Goal: Register for event/course

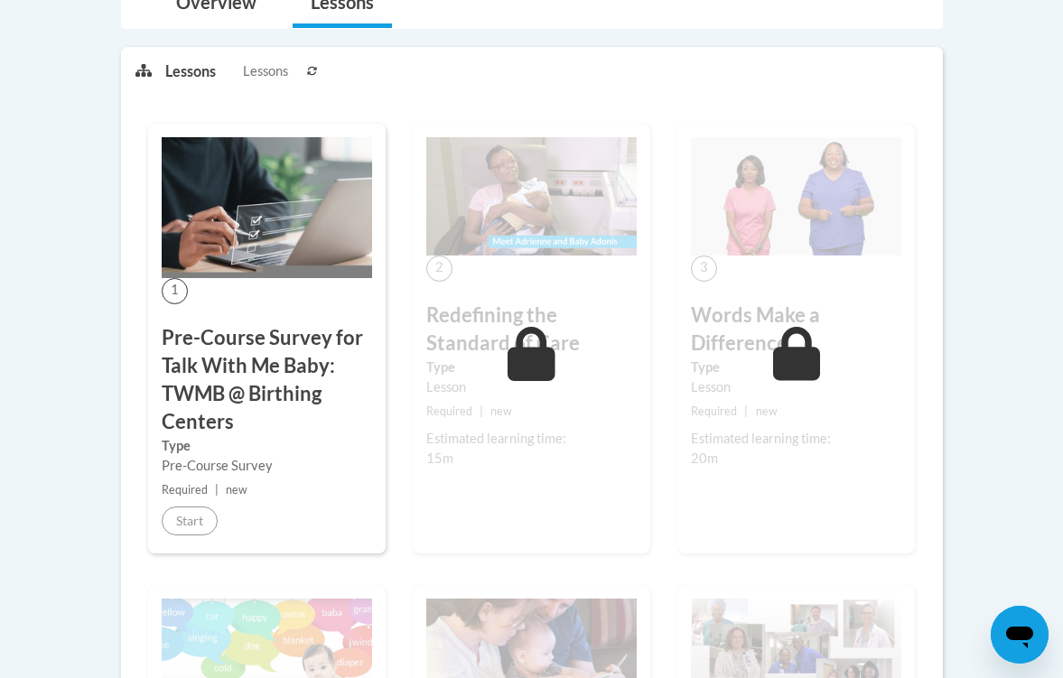
scroll to position [593, 0]
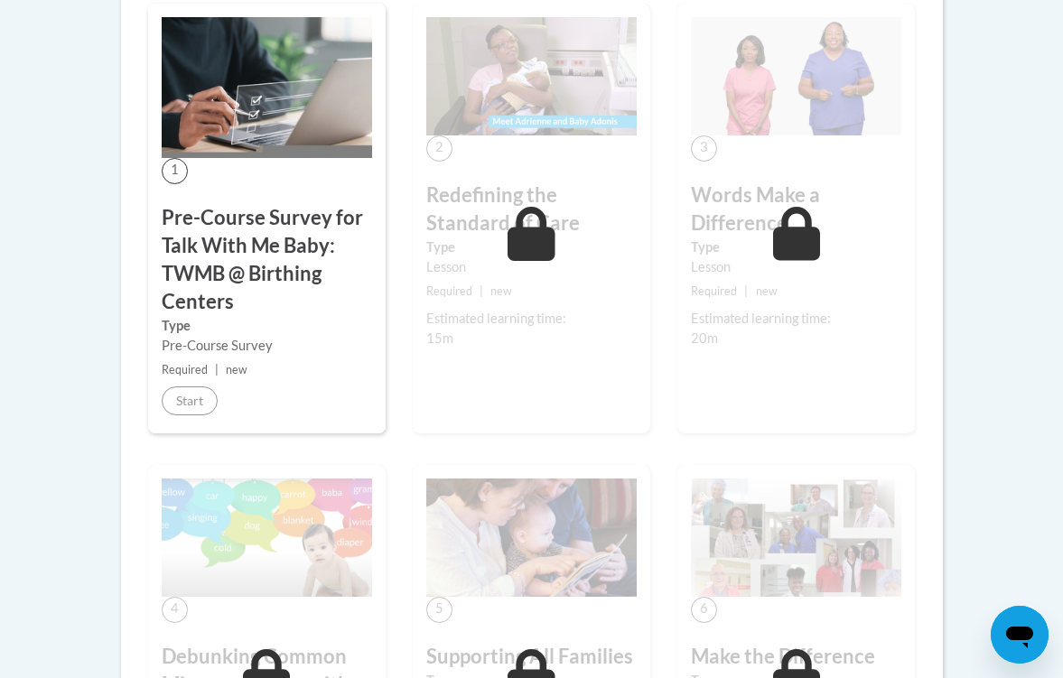
click at [537, 233] on icon at bounding box center [531, 234] width 48 height 54
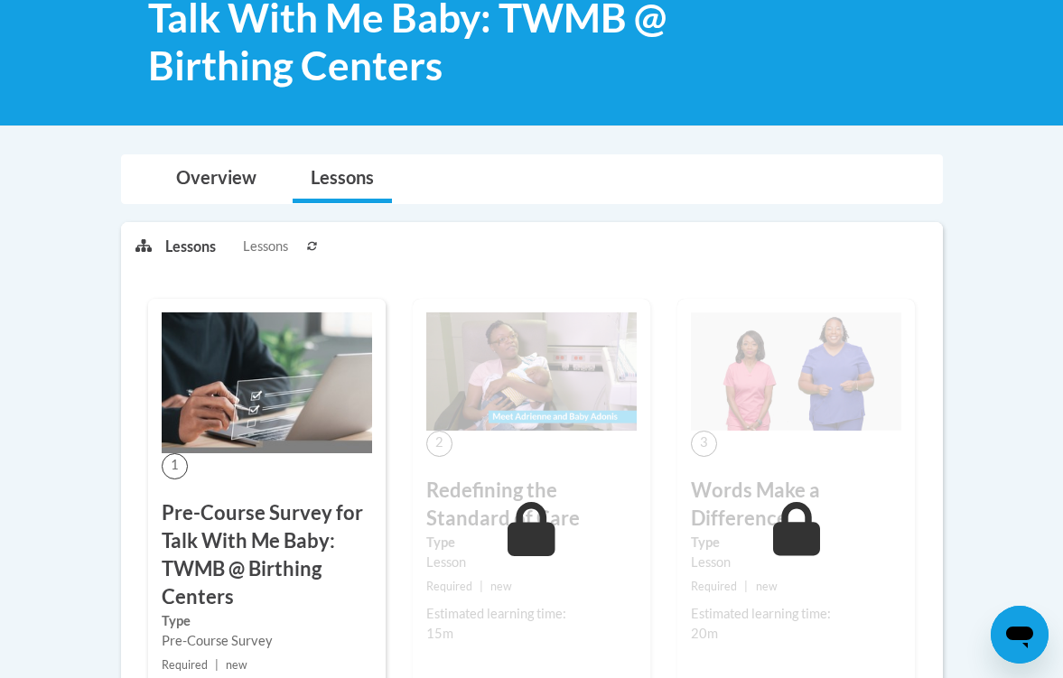
scroll to position [191, 0]
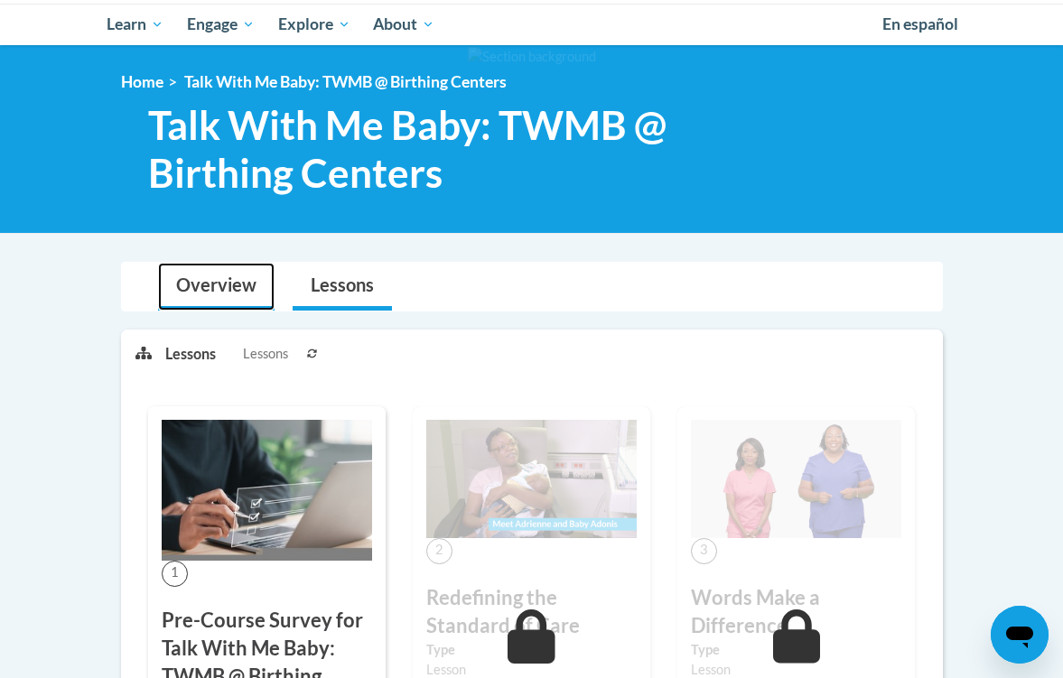
click at [219, 278] on link "Overview" at bounding box center [216, 287] width 116 height 48
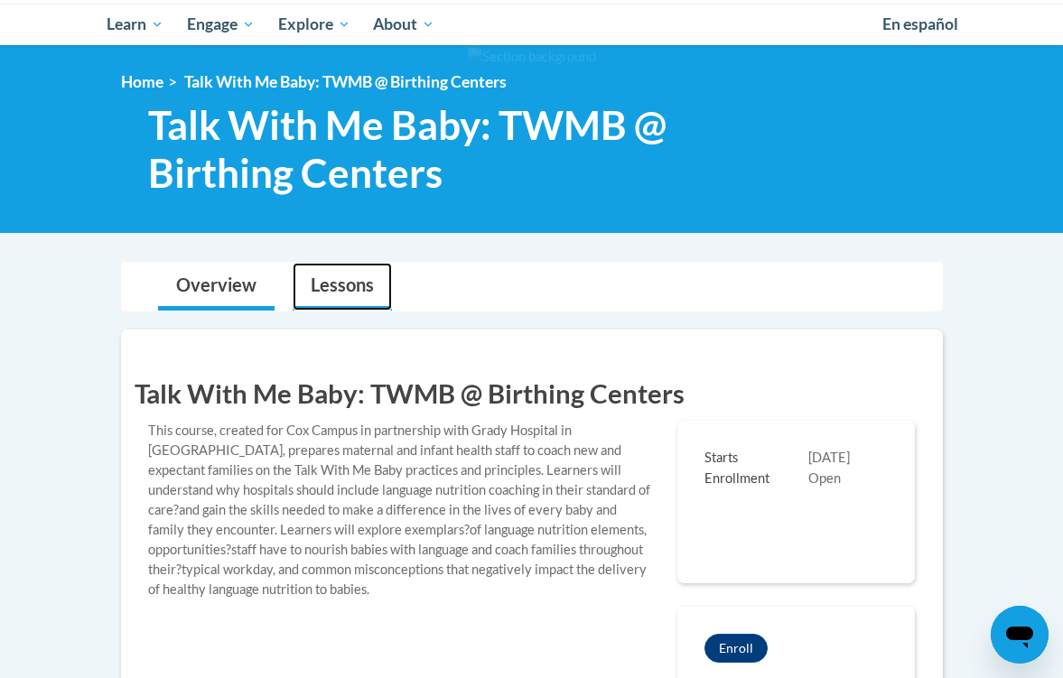
click at [339, 279] on link "Lessons" at bounding box center [342, 287] width 99 height 48
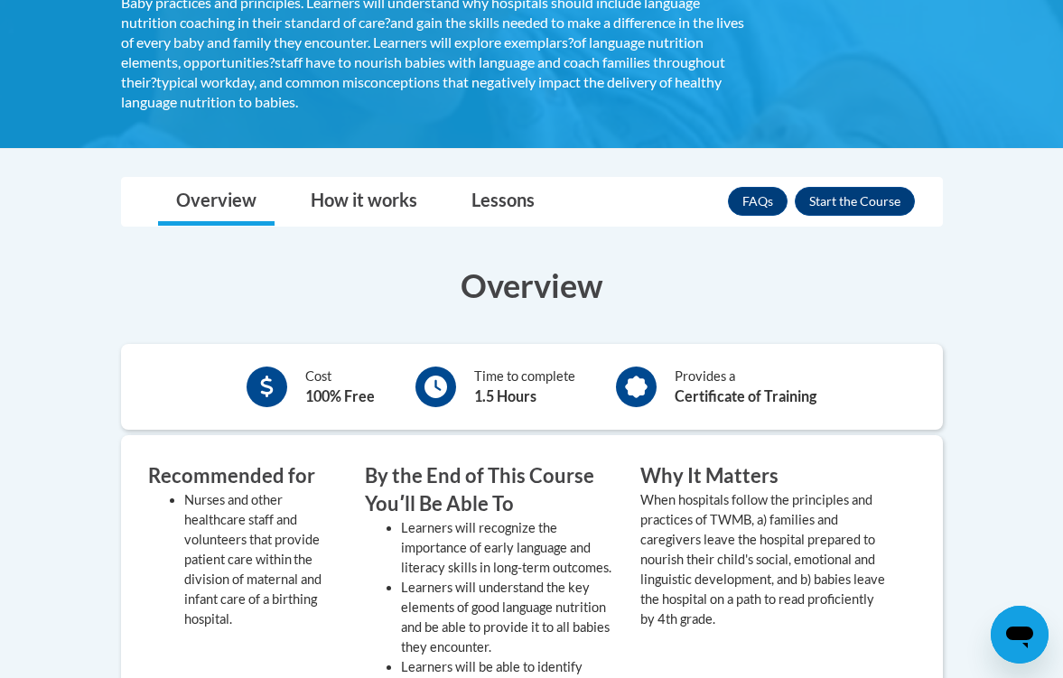
scroll to position [371, 0]
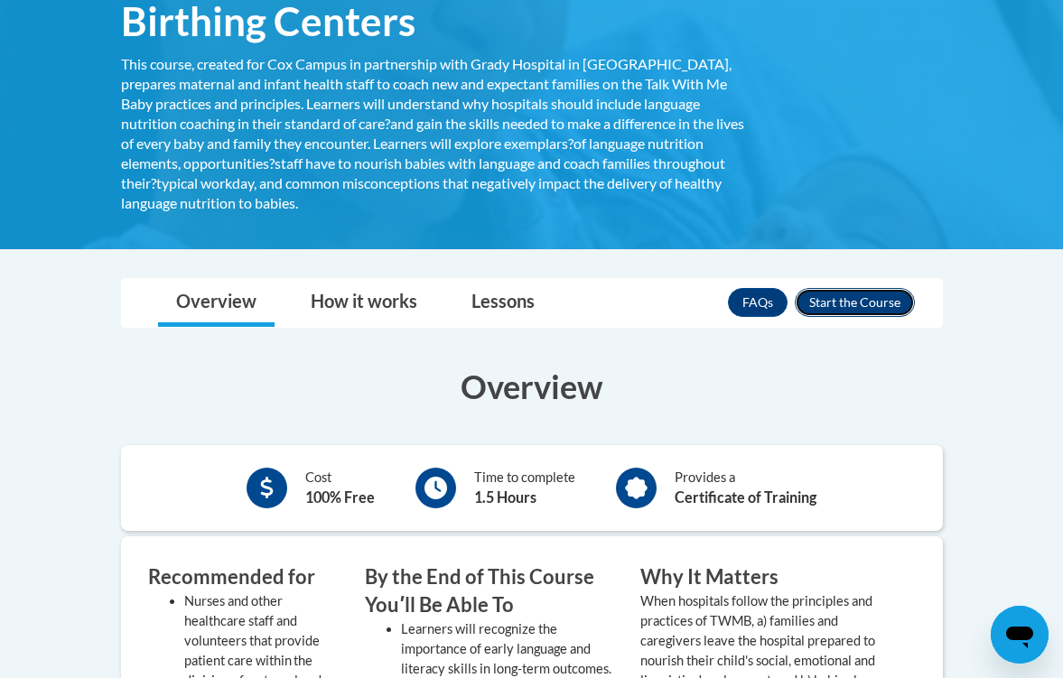
click at [849, 293] on button "Enroll" at bounding box center [855, 302] width 120 height 29
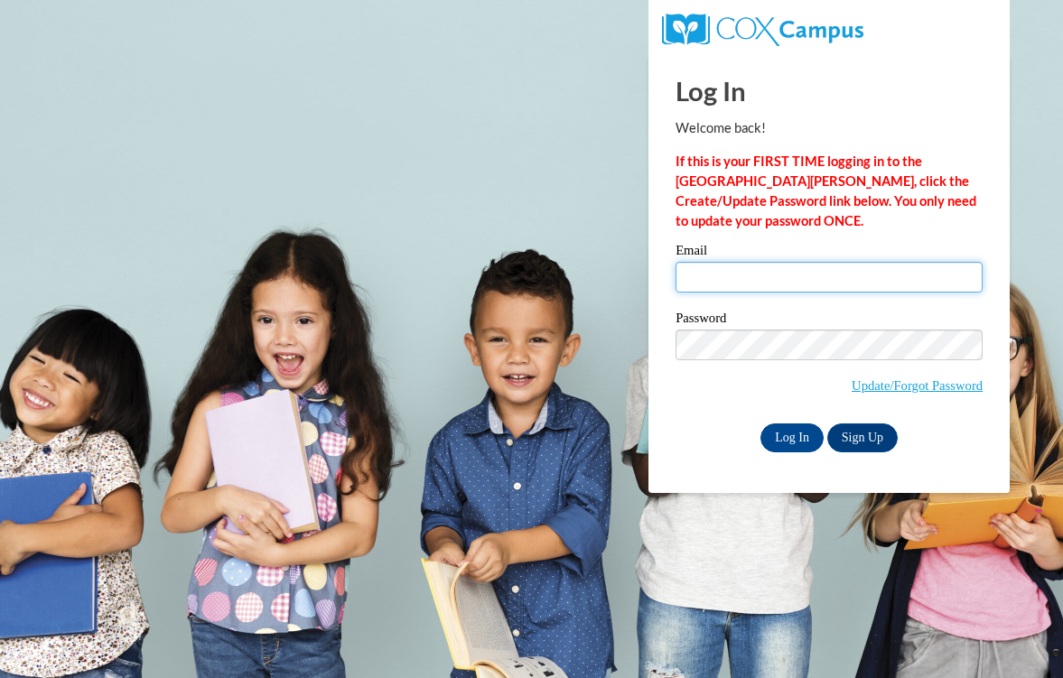
click at [782, 285] on input "Email" at bounding box center [828, 277] width 307 height 31
type input "Aylinneg2004@gmail.com"
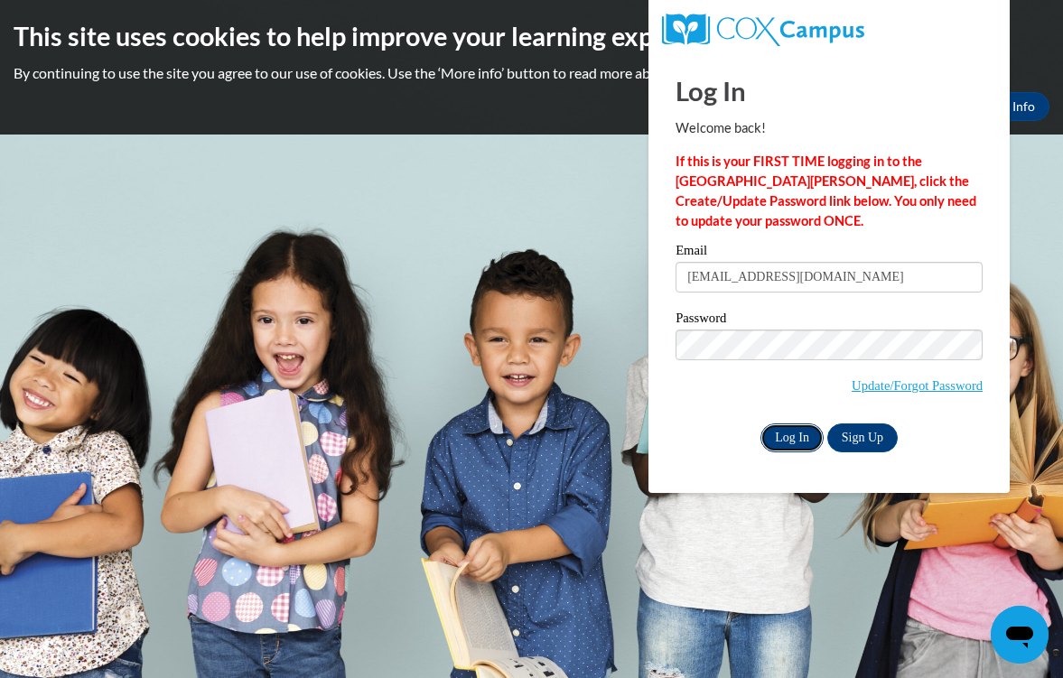
click at [792, 435] on input "Log In" at bounding box center [791, 437] width 63 height 29
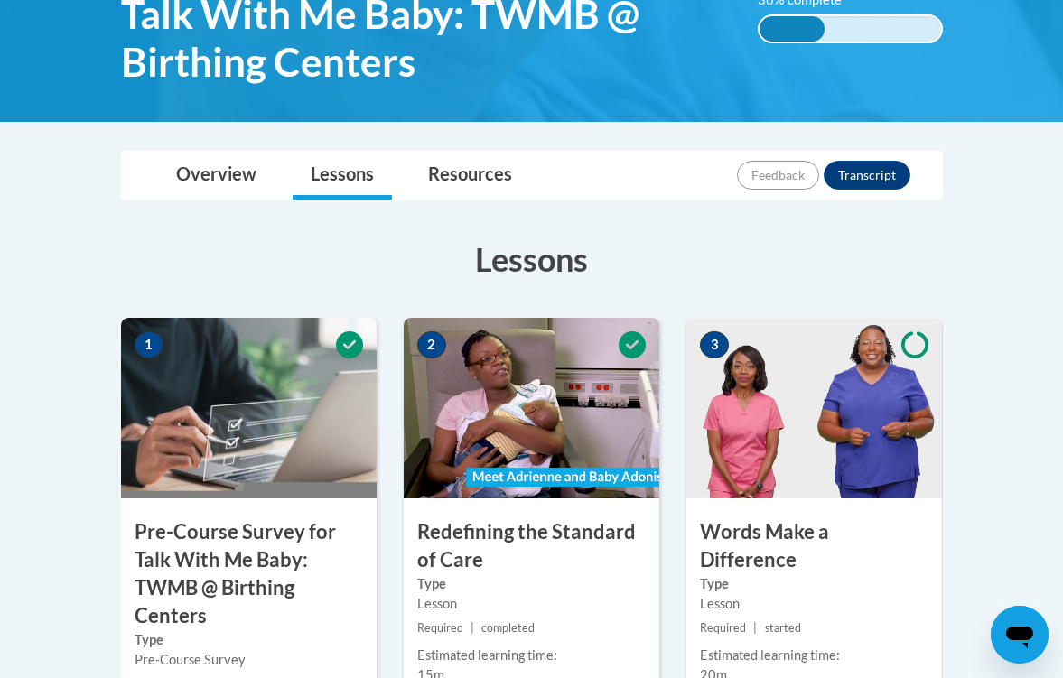
scroll to position [575, 0]
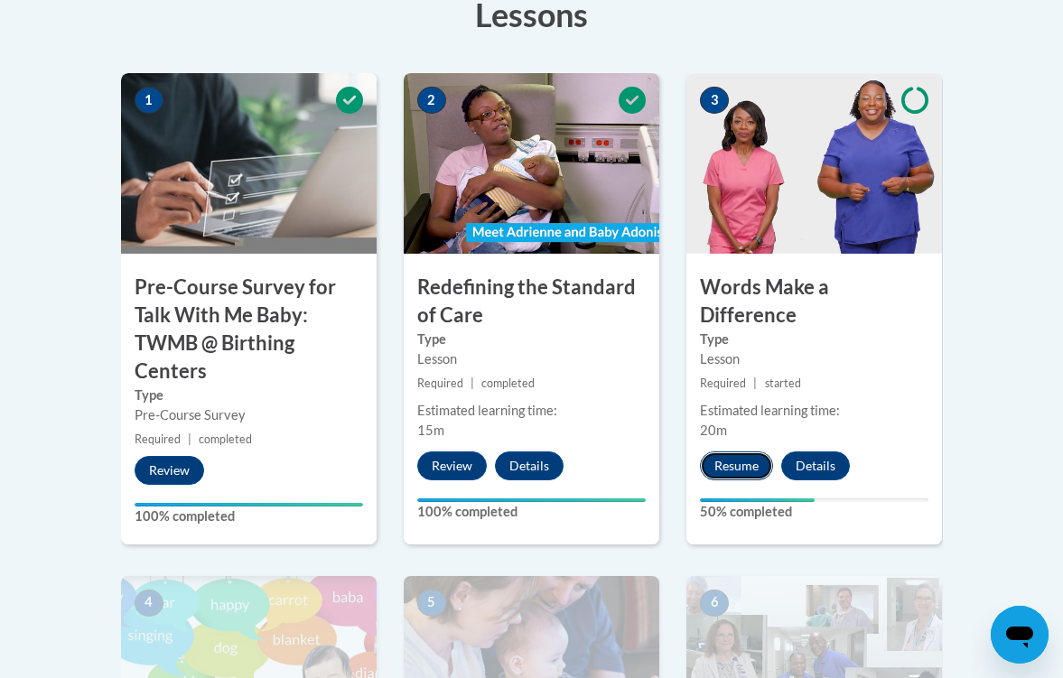
click at [732, 451] on button "Resume" at bounding box center [736, 465] width 73 height 29
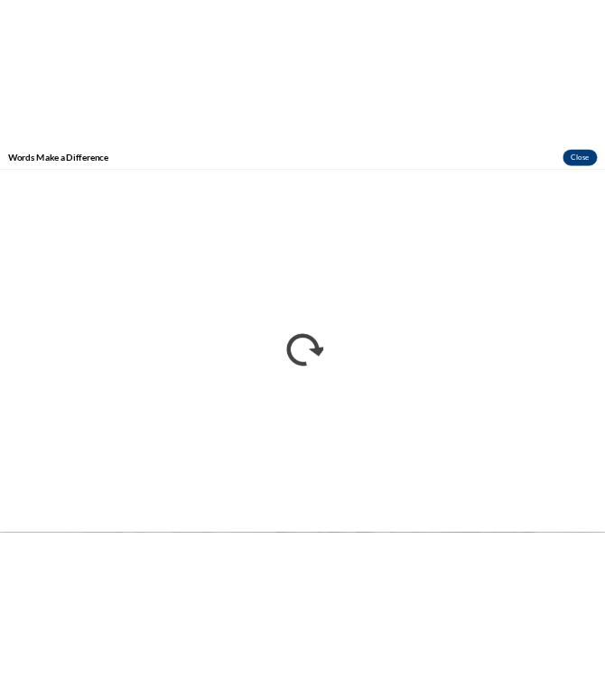
scroll to position [0, 0]
